Goal: Task Accomplishment & Management: Manage account settings

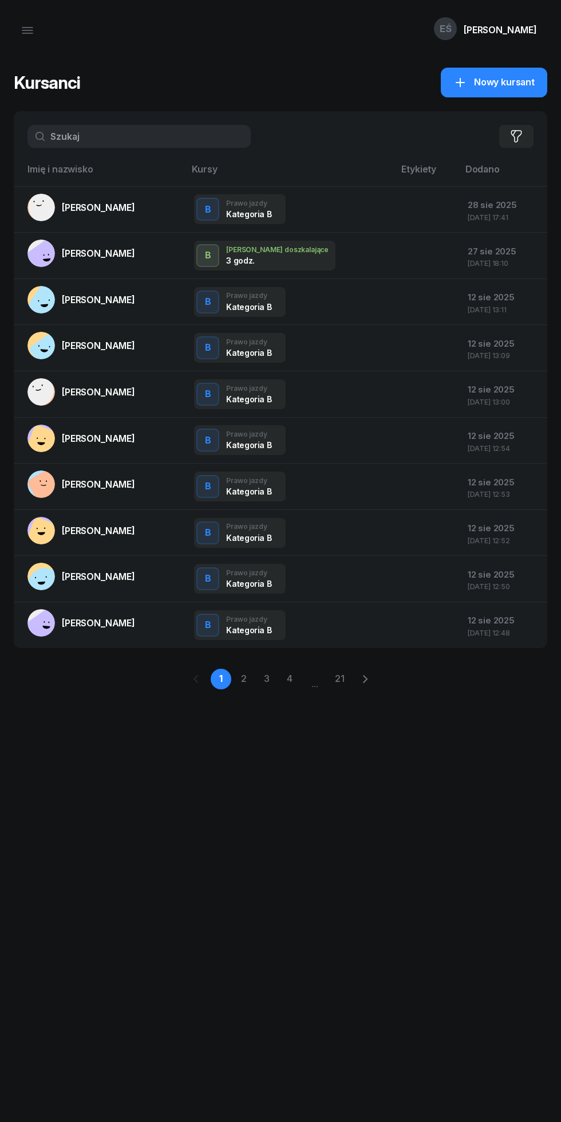
click at [30, 30] on icon "button" at bounding box center [27, 30] width 10 height 0
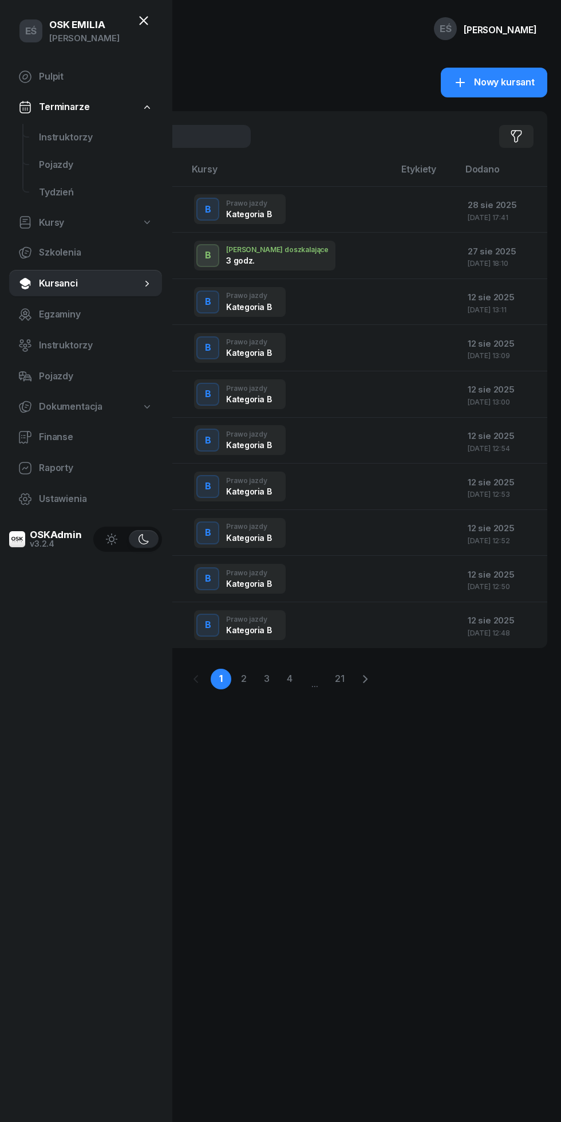
click at [95, 141] on span "Instruktorzy" at bounding box center [96, 137] width 114 height 15
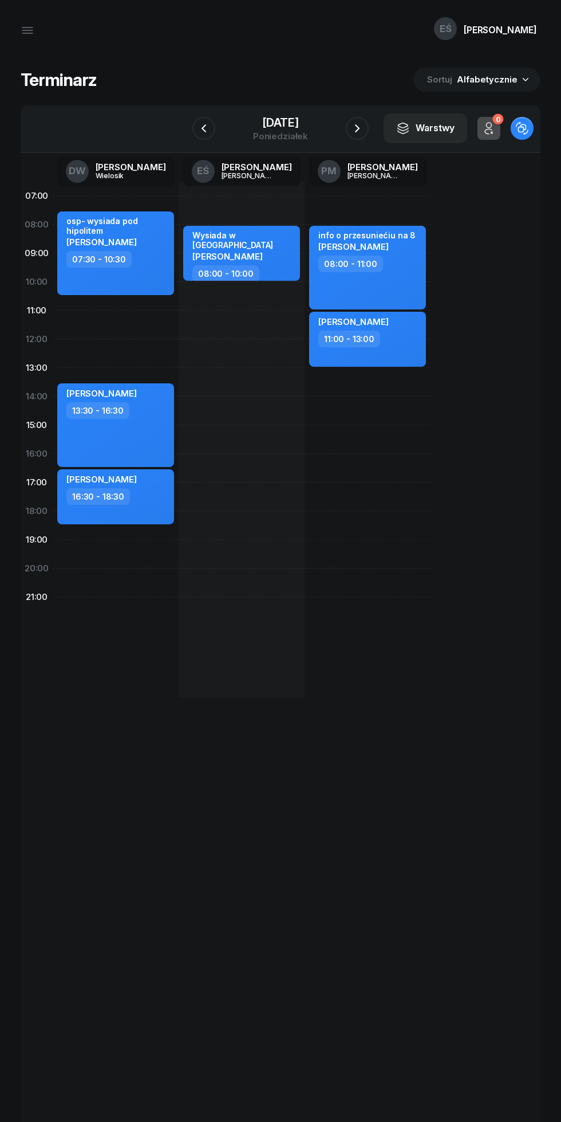
click at [293, 127] on div "[DATE]" at bounding box center [280, 122] width 55 height 11
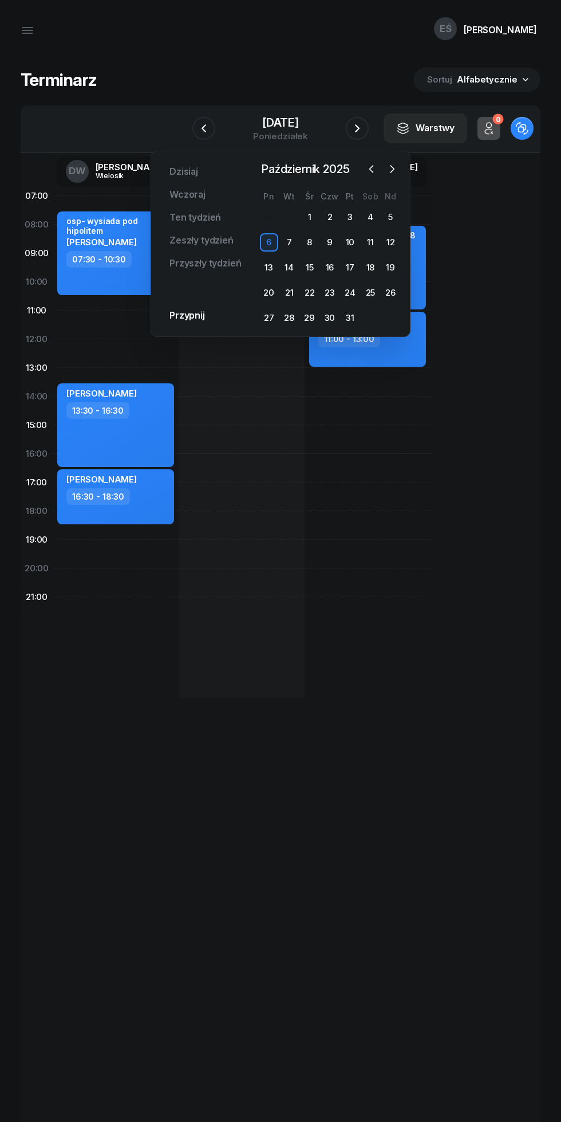
click at [367, 167] on icon "button" at bounding box center [371, 168] width 11 height 11
click at [333, 222] on div "4" at bounding box center [330, 217] width 18 height 18
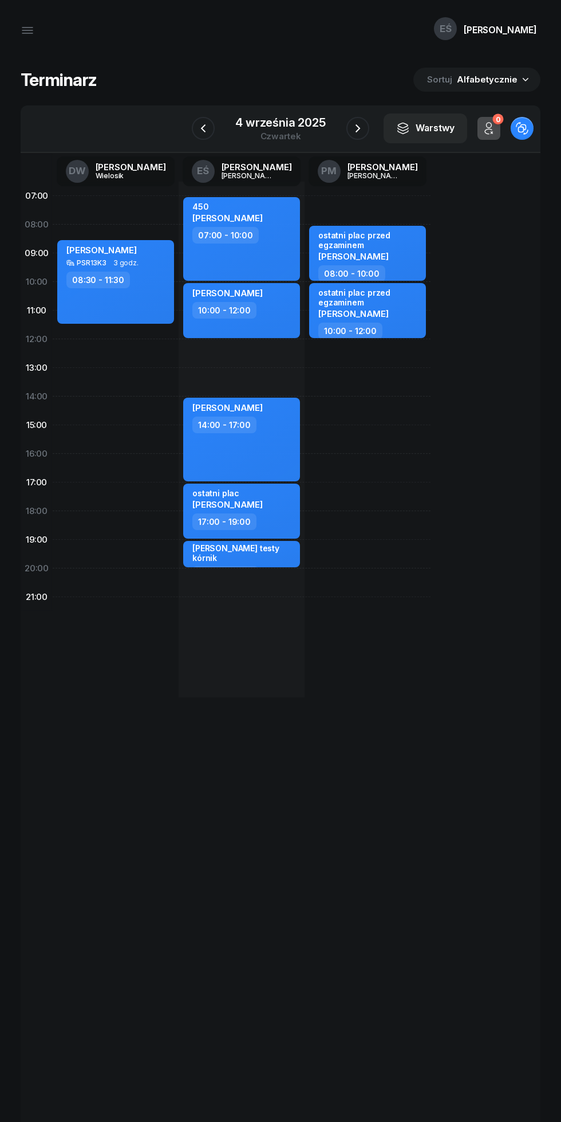
click at [286, 432] on div "14:00 - 17:00" at bounding box center [242, 424] width 101 height 17
select select "14"
select select "17"
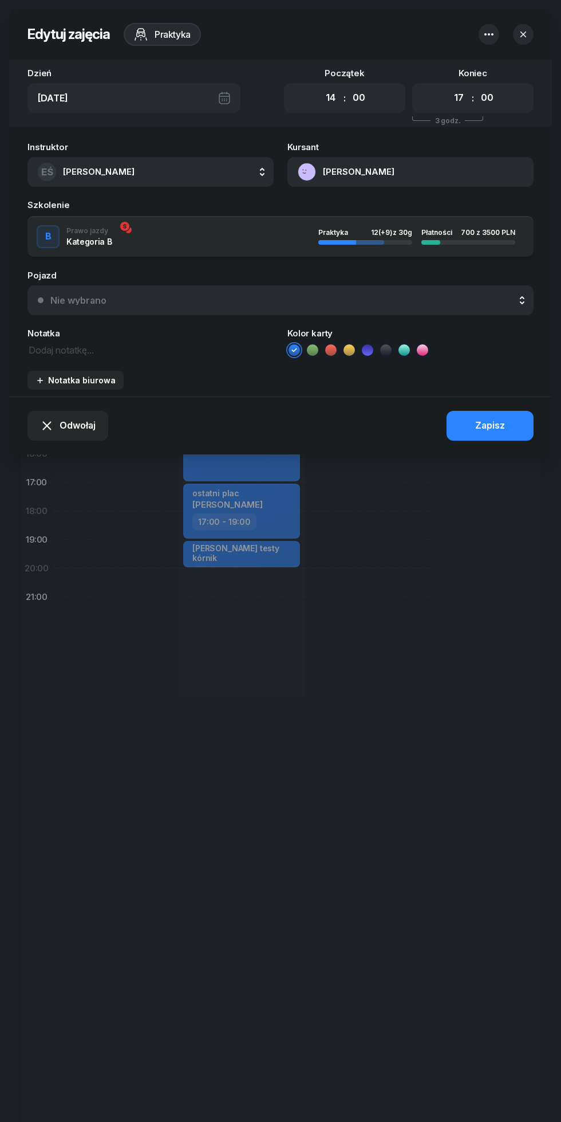
click at [384, 173] on button "[PERSON_NAME]" at bounding box center [411, 172] width 246 height 30
click at [436, 214] on div "Otwórz profil" at bounding box center [414, 212] width 56 height 15
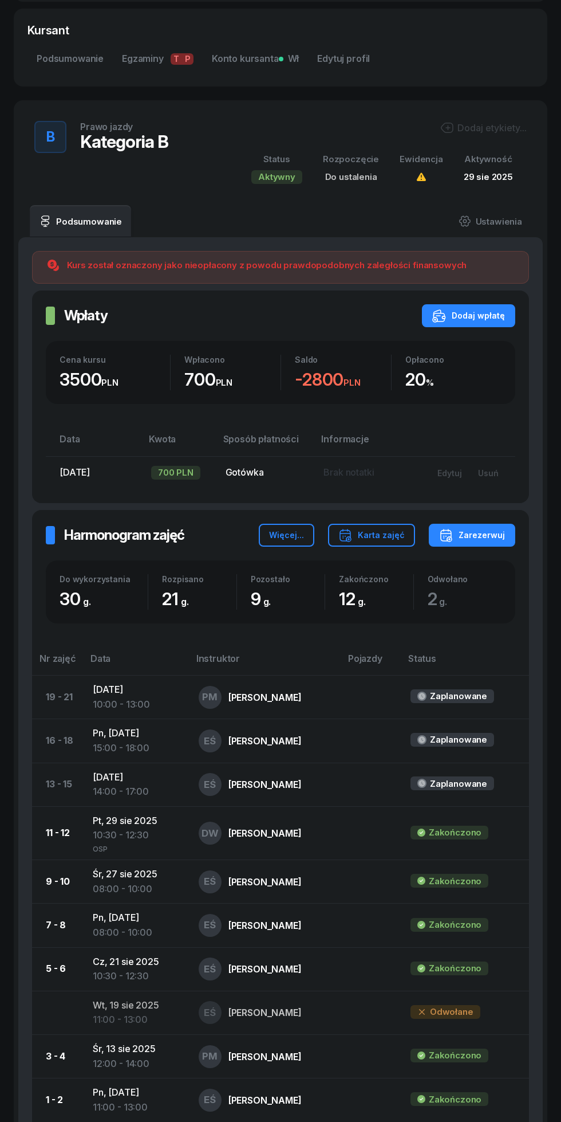
scroll to position [365, 0]
